Goal: Task Accomplishment & Management: Complete application form

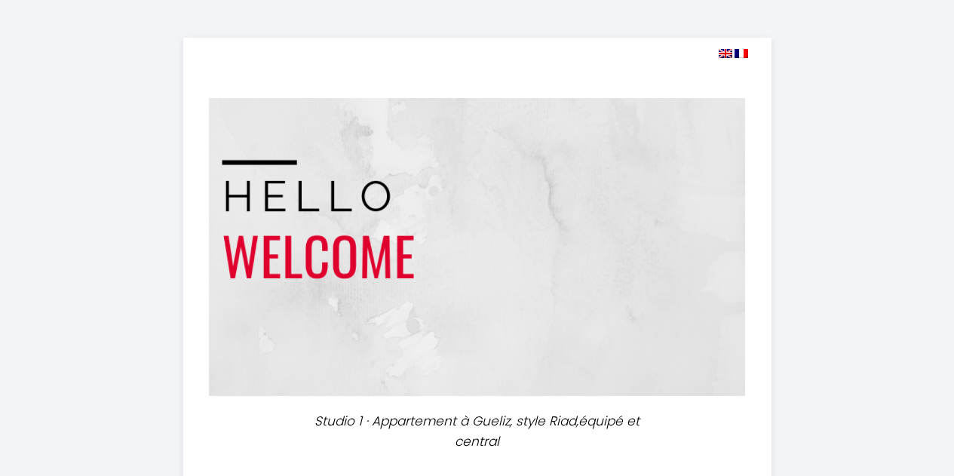
select select
click at [727, 55] on img at bounding box center [726, 53] width 14 height 9
select select
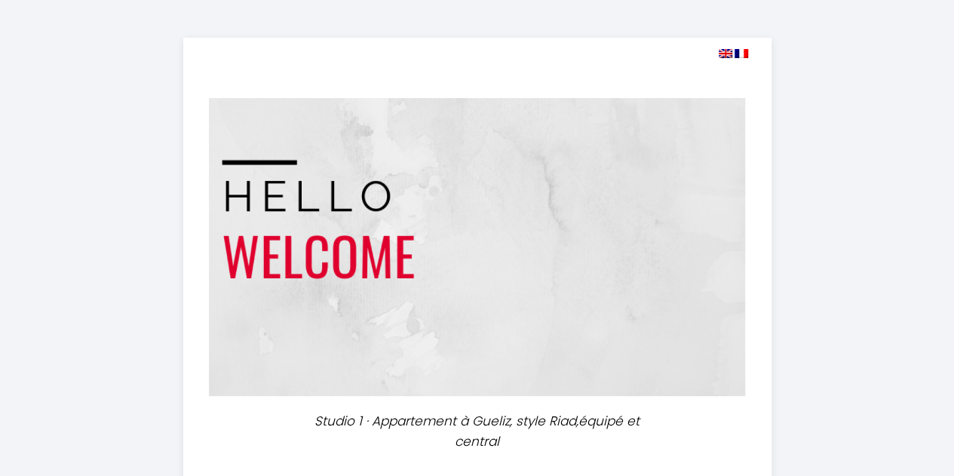
click at [723, 50] on img at bounding box center [726, 53] width 14 height 9
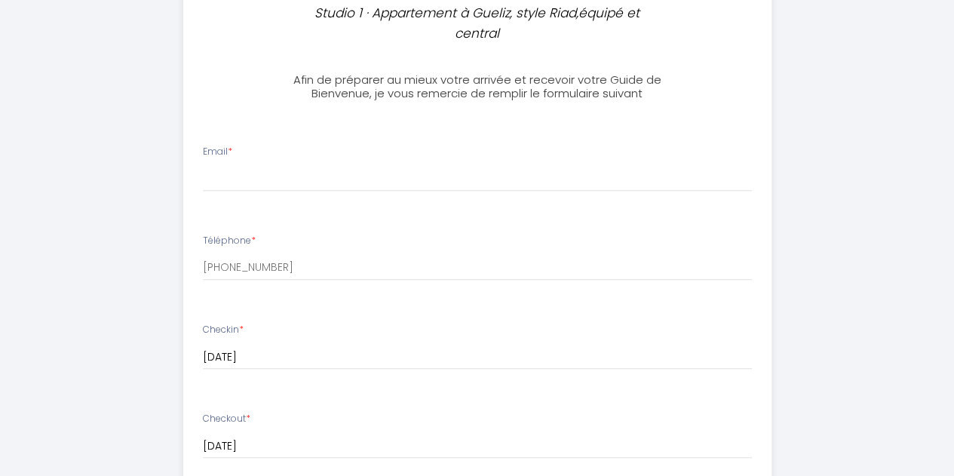
scroll to position [450, 0]
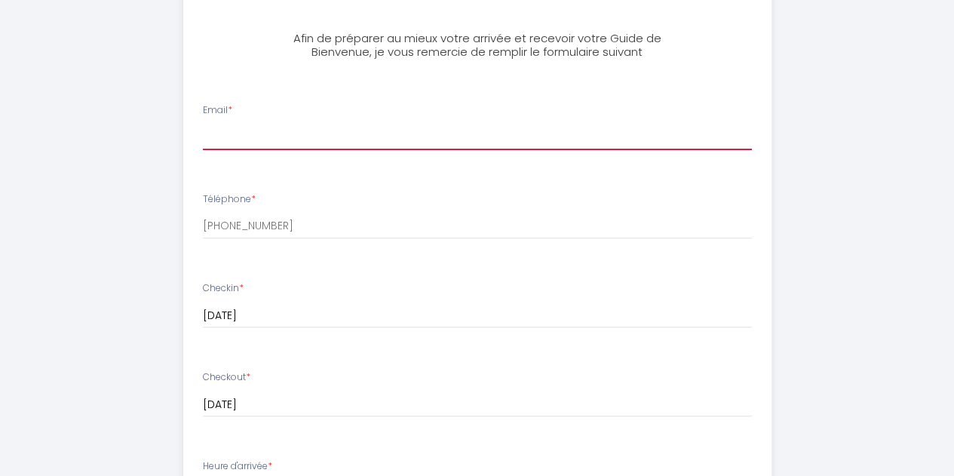
click at [300, 140] on input "Email *" at bounding box center [477, 136] width 549 height 27
type input "[PERSON_NAME][EMAIL_ADDRESS][DOMAIN_NAME]"
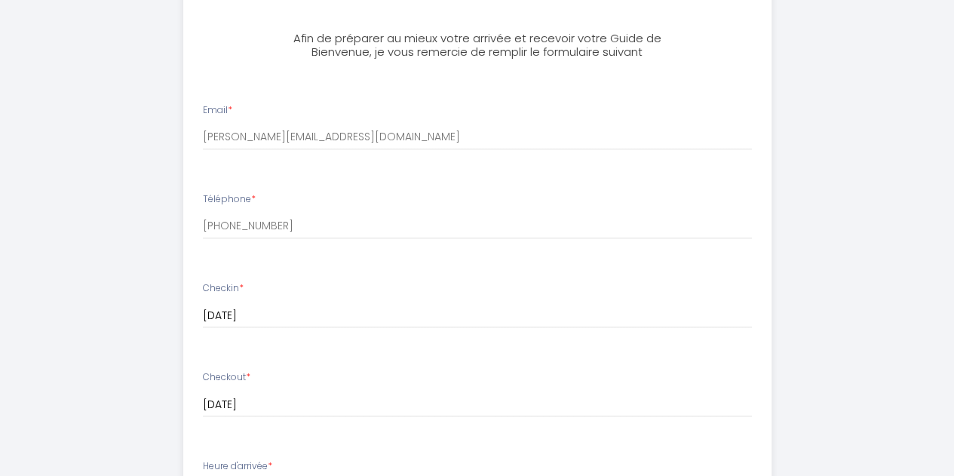
click at [349, 310] on input "[DATE]" at bounding box center [477, 316] width 549 height 20
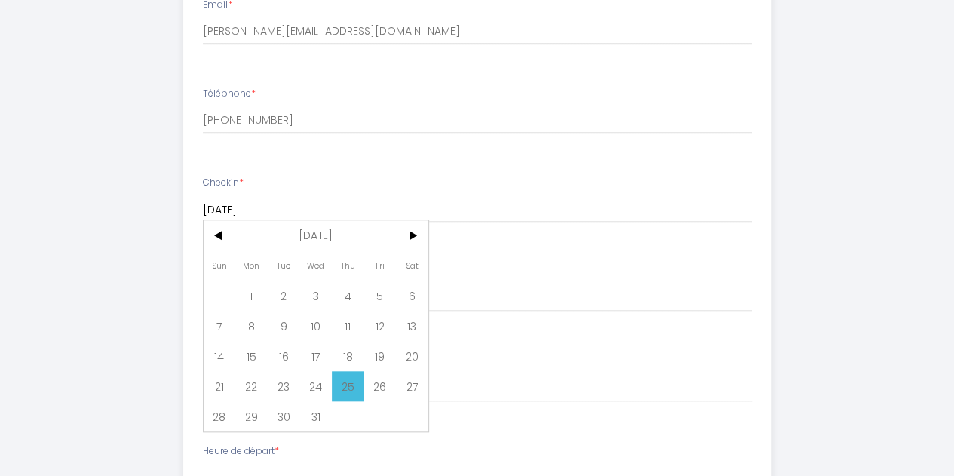
scroll to position [560, 0]
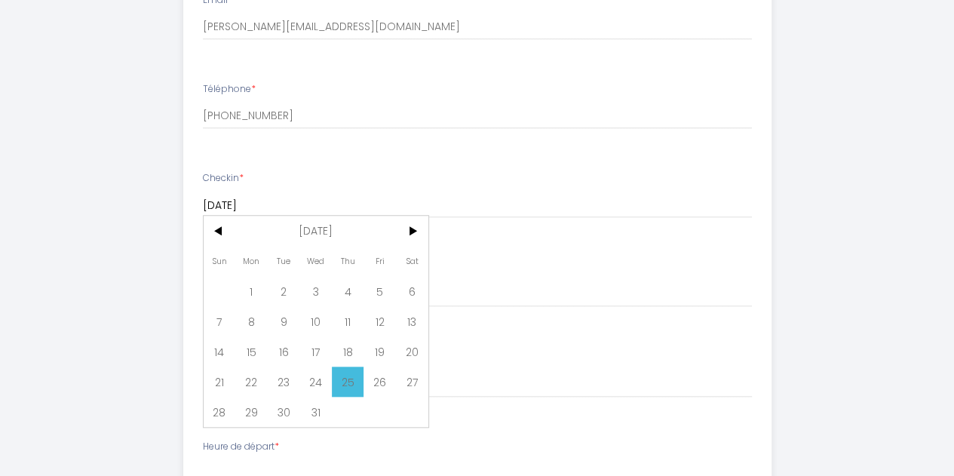
click at [712, 260] on div "Checkout * [DATE] < [DATE] > Sun Mon Tue Wed Thu Fri Sat 1 2 3 4 5 6 7 8 9 10 1…" at bounding box center [477, 283] width 549 height 47
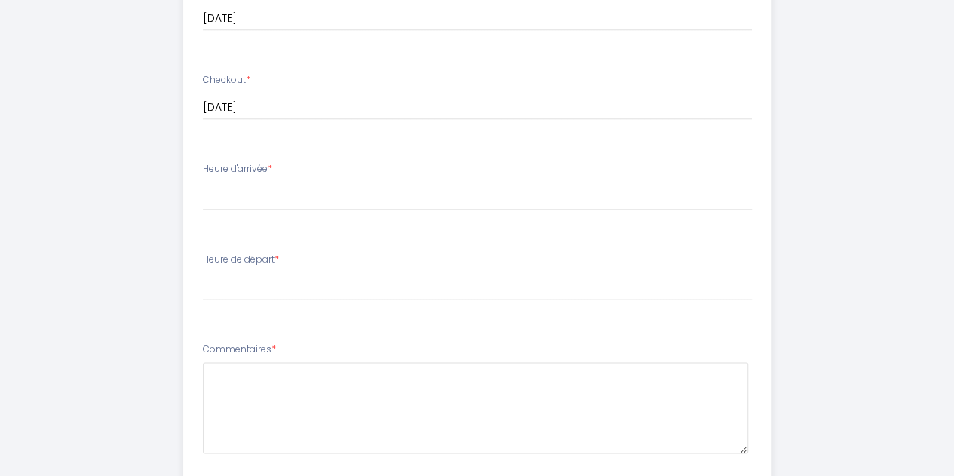
scroll to position [768, 0]
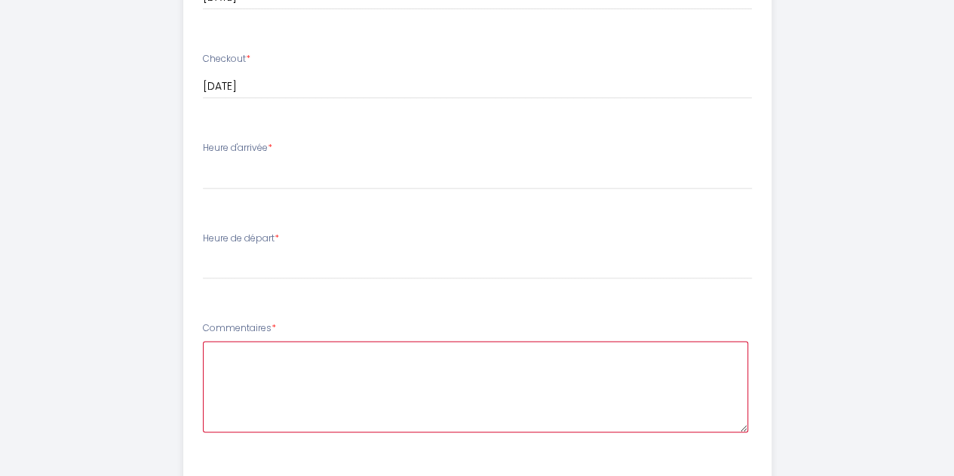
click at [388, 372] on textarea at bounding box center [475, 386] width 545 height 91
type textarea "Thank you for our booking. Our fli"
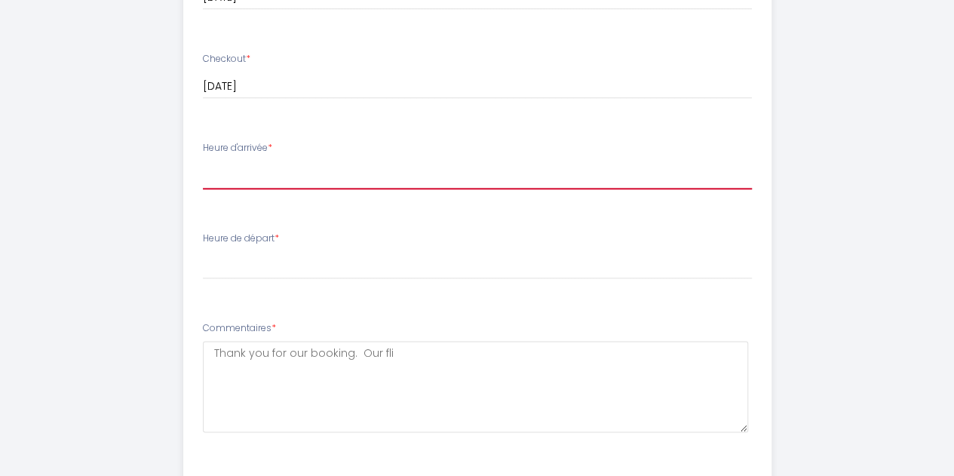
click at [270, 170] on select "14:00 14:30 15:00 15:30 16:00 16:30 17:00 17:30 18:00 18:30 19:00 19:30 20:00 2…" at bounding box center [477, 175] width 549 height 29
select select "14:00"
click at [203, 161] on select "14:00 14:30 15:00 15:30 16:00 16:30 17:00 17:30 18:00 18:30 19:00 19:30 20:00 2…" at bounding box center [477, 175] width 549 height 29
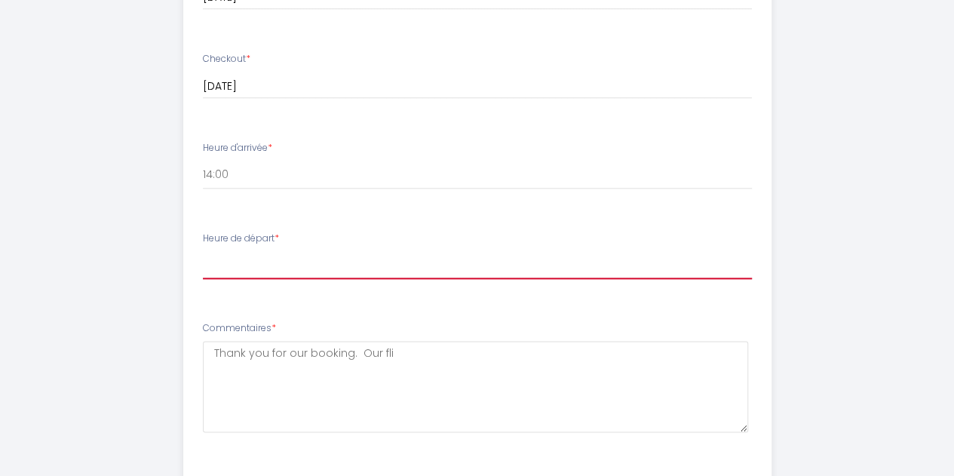
click at [302, 258] on select "00:00 00:30 01:00 01:30 02:00 02:30 03:00 03:30 04:00 04:30 05:00 05:30 06:00 0…" at bounding box center [477, 264] width 549 height 29
select select "08:00"
click at [203, 250] on select "00:00 00:30 01:00 01:30 02:00 02:30 03:00 03:30 04:00 04:30 05:00 05:30 06:00 0…" at bounding box center [477, 264] width 549 height 29
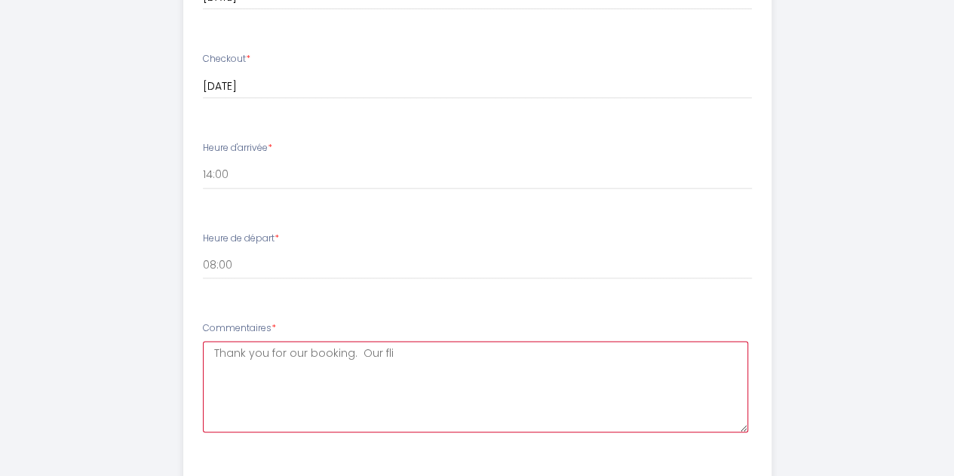
click at [412, 348] on textarea "Thank you for our booking. Our fli" at bounding box center [475, 386] width 545 height 91
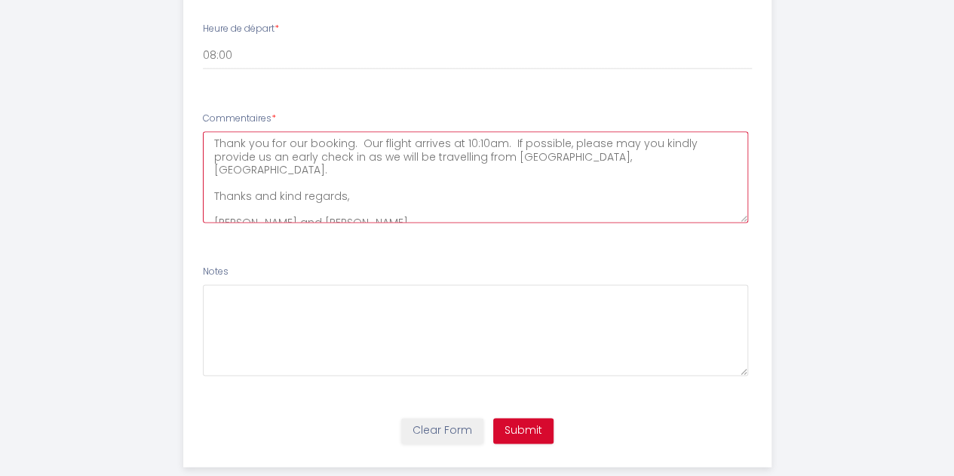
scroll to position [1004, 0]
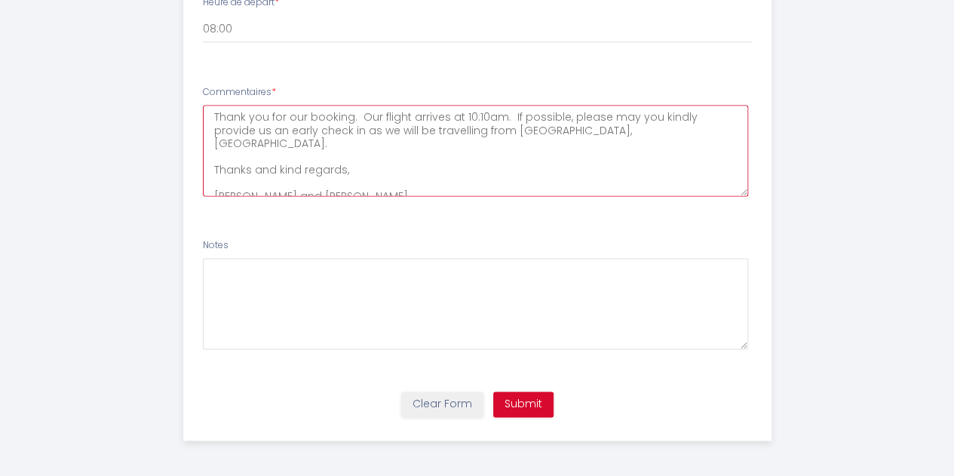
type textarea "Thank you for our booking. Our flight arrives at 10:10am. If possible, please m…"
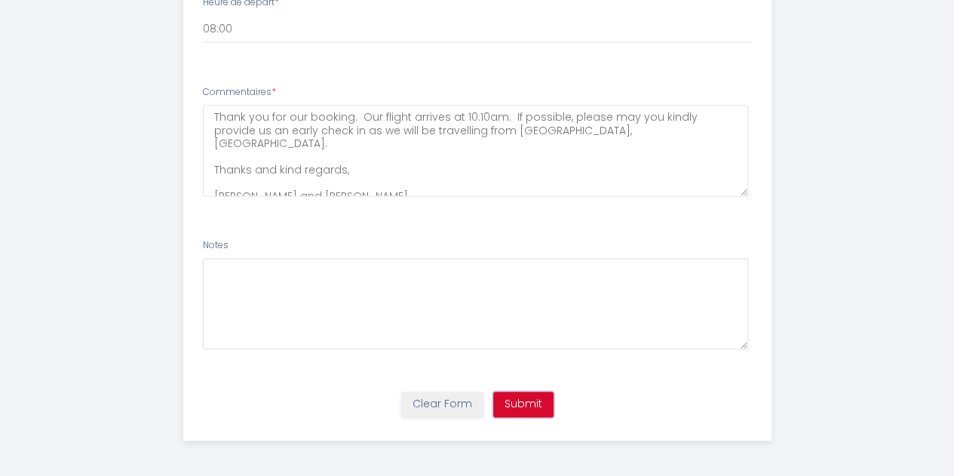
click at [534, 405] on button "Submit" at bounding box center [523, 405] width 60 height 26
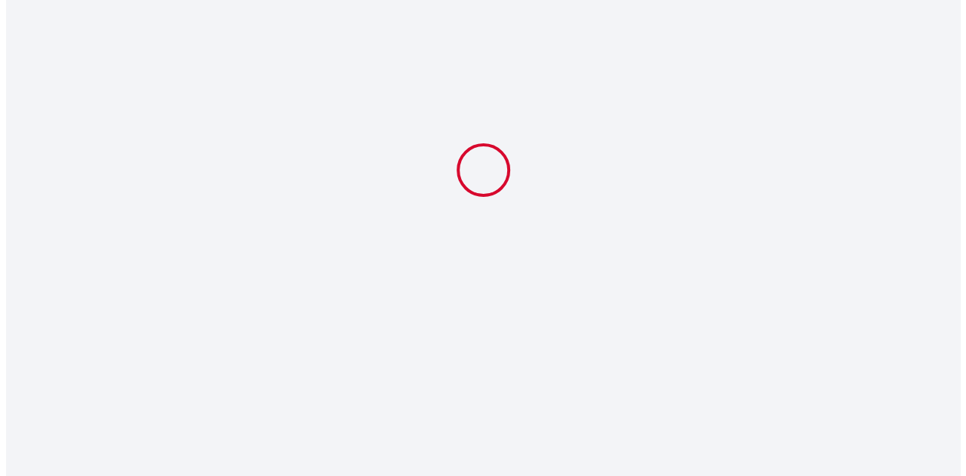
scroll to position [0, 0]
select select "08:00"
